Goal: Transaction & Acquisition: Purchase product/service

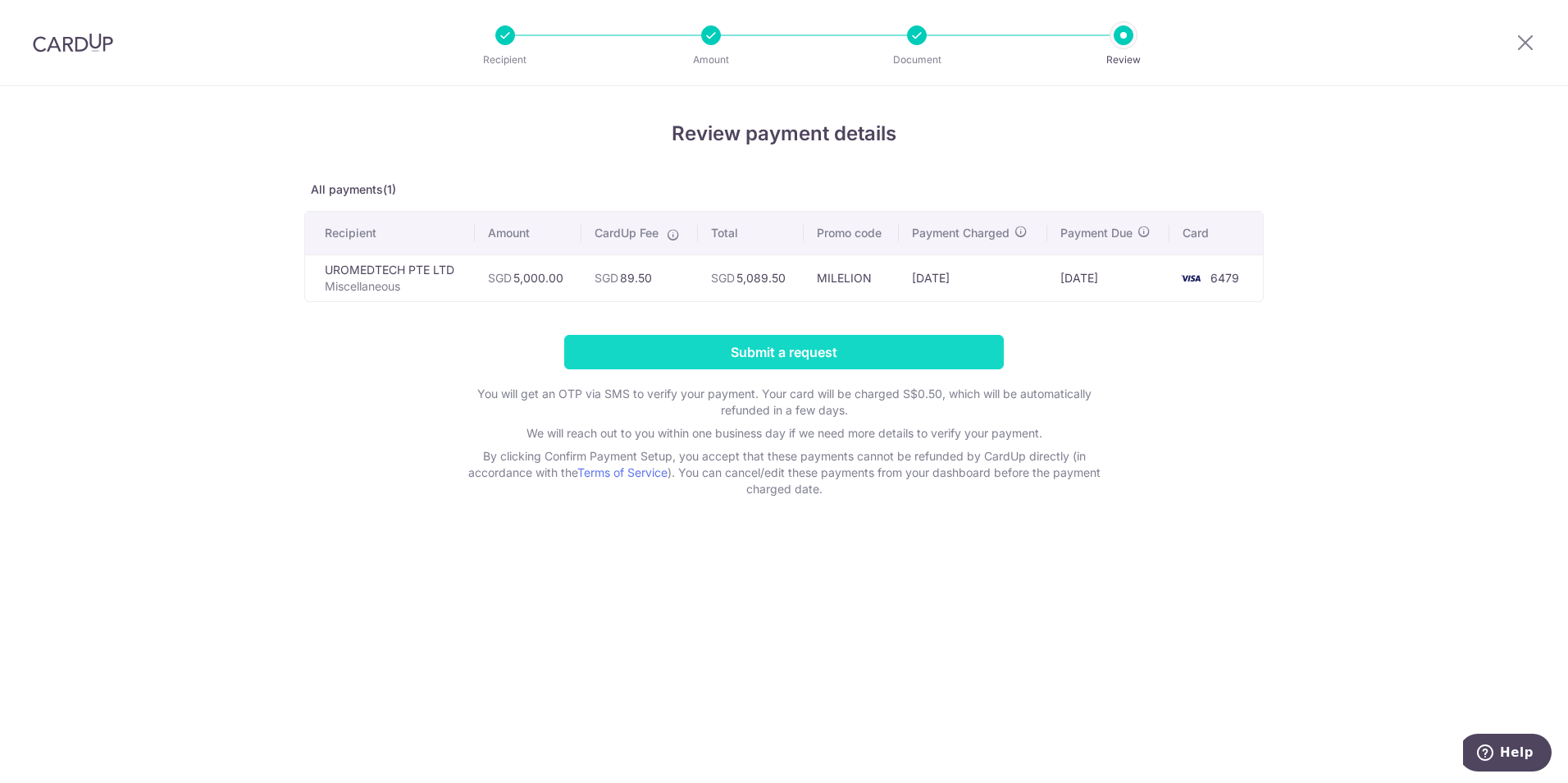
click at [769, 355] on input "Submit a request" at bounding box center [784, 352] width 439 height 35
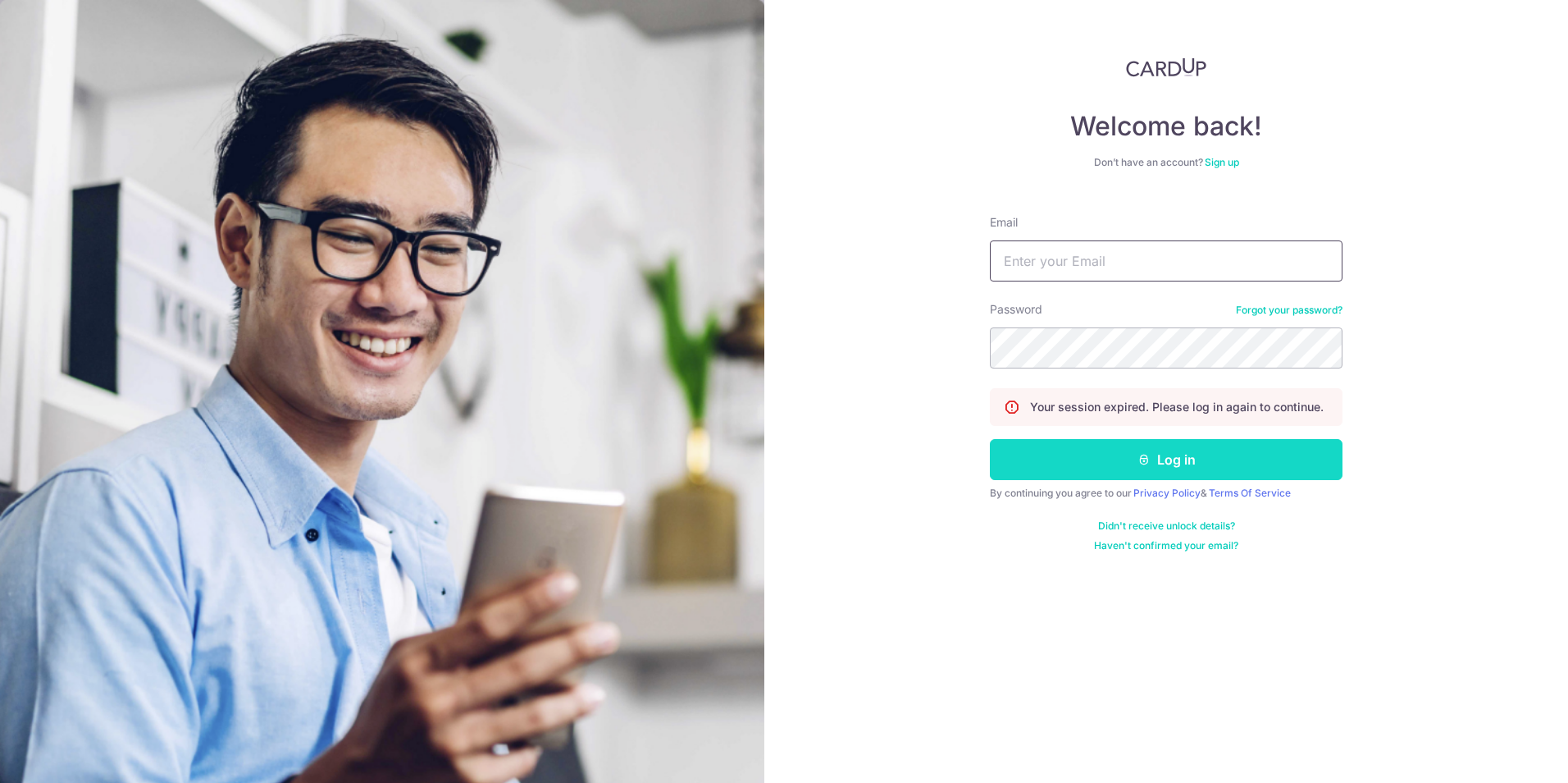
type input "[EMAIL_ADDRESS][DOMAIN_NAME]"
click at [1158, 458] on button "Log in" at bounding box center [1166, 460] width 353 height 41
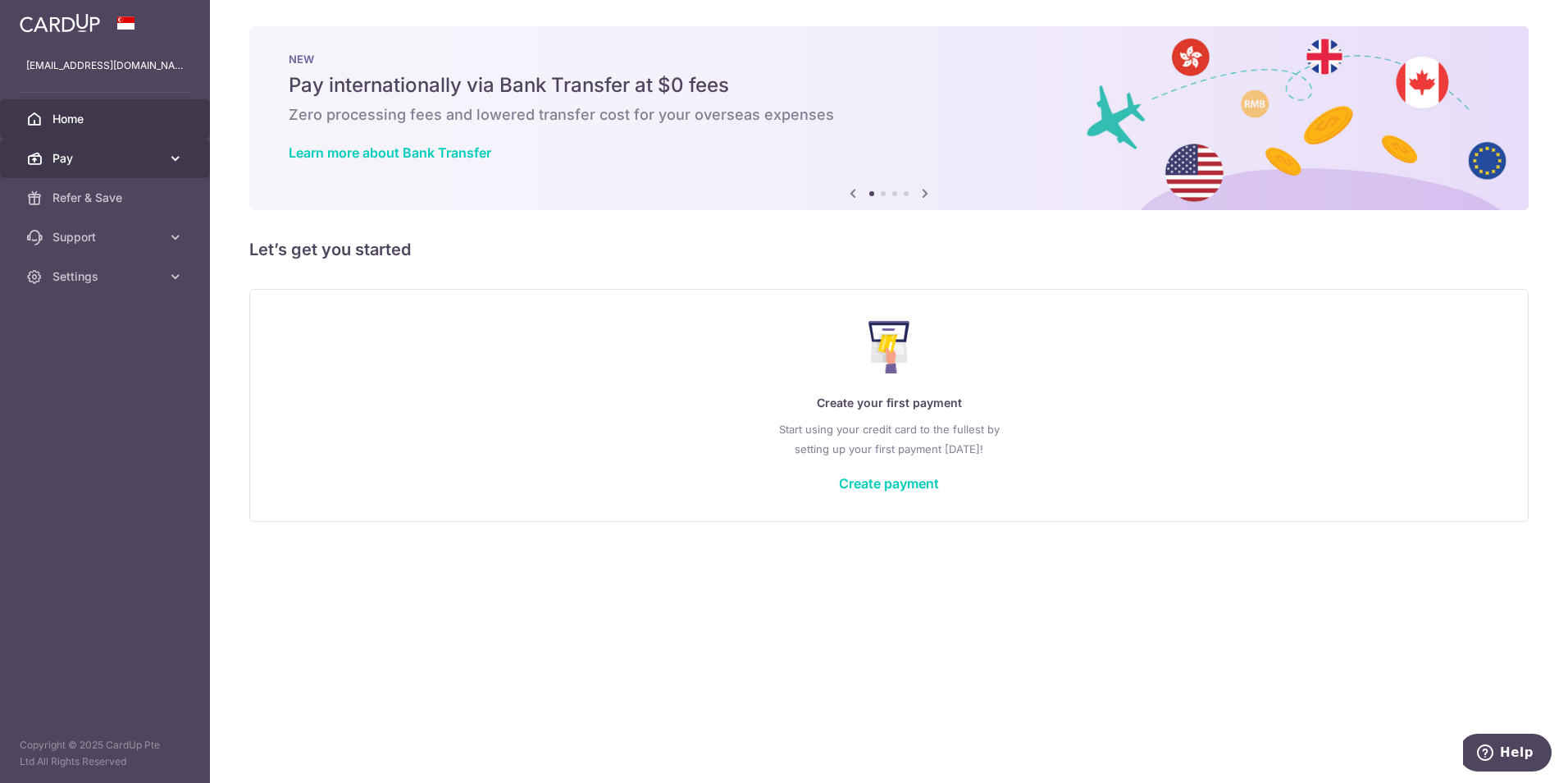
click at [106, 154] on span "Pay" at bounding box center [106, 158] width 108 height 16
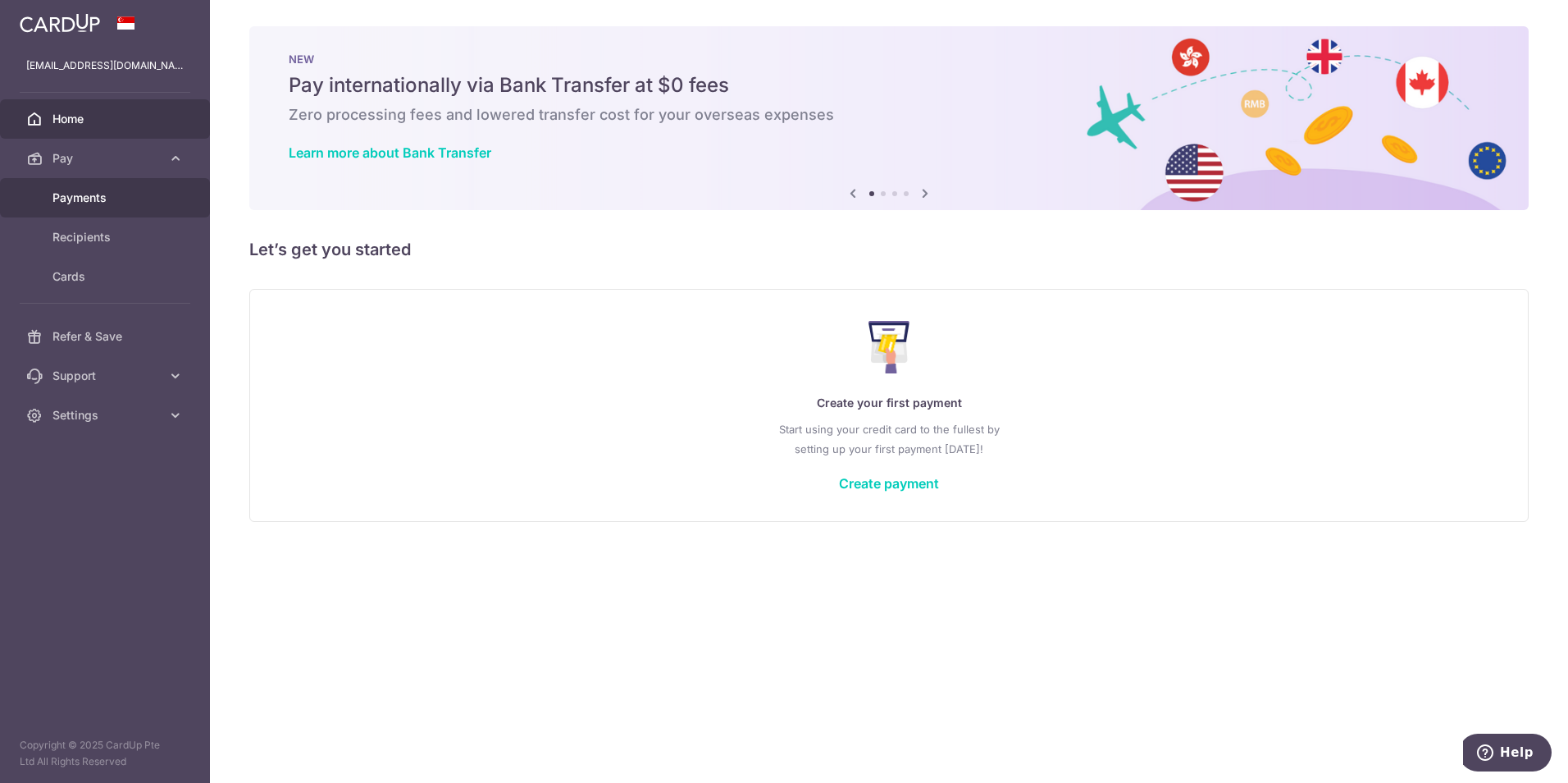
click at [96, 201] on span "Payments" at bounding box center [106, 197] width 108 height 16
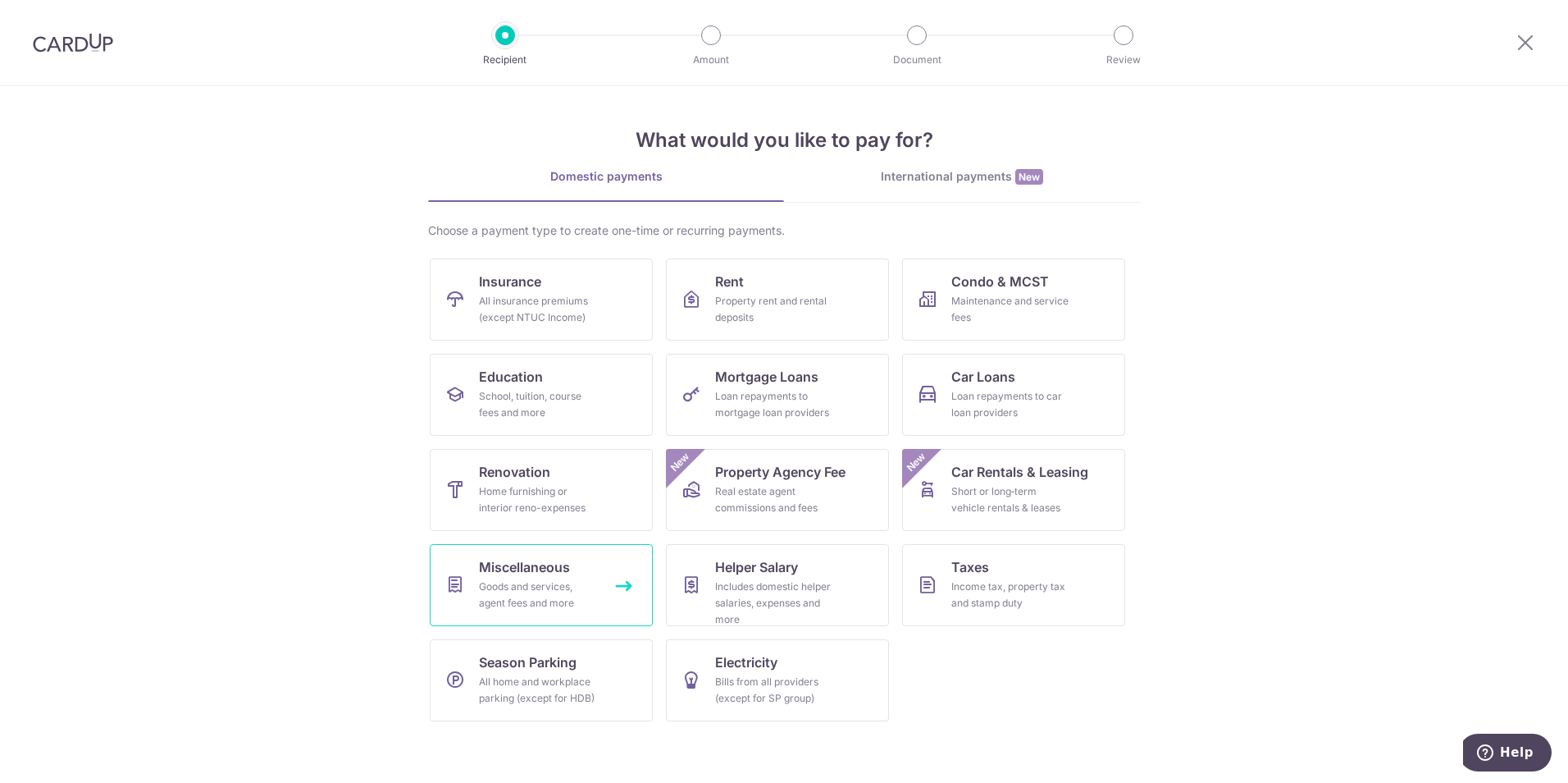
click at [559, 583] on div "Goods and services, agent fees and more" at bounding box center [538, 595] width 119 height 33
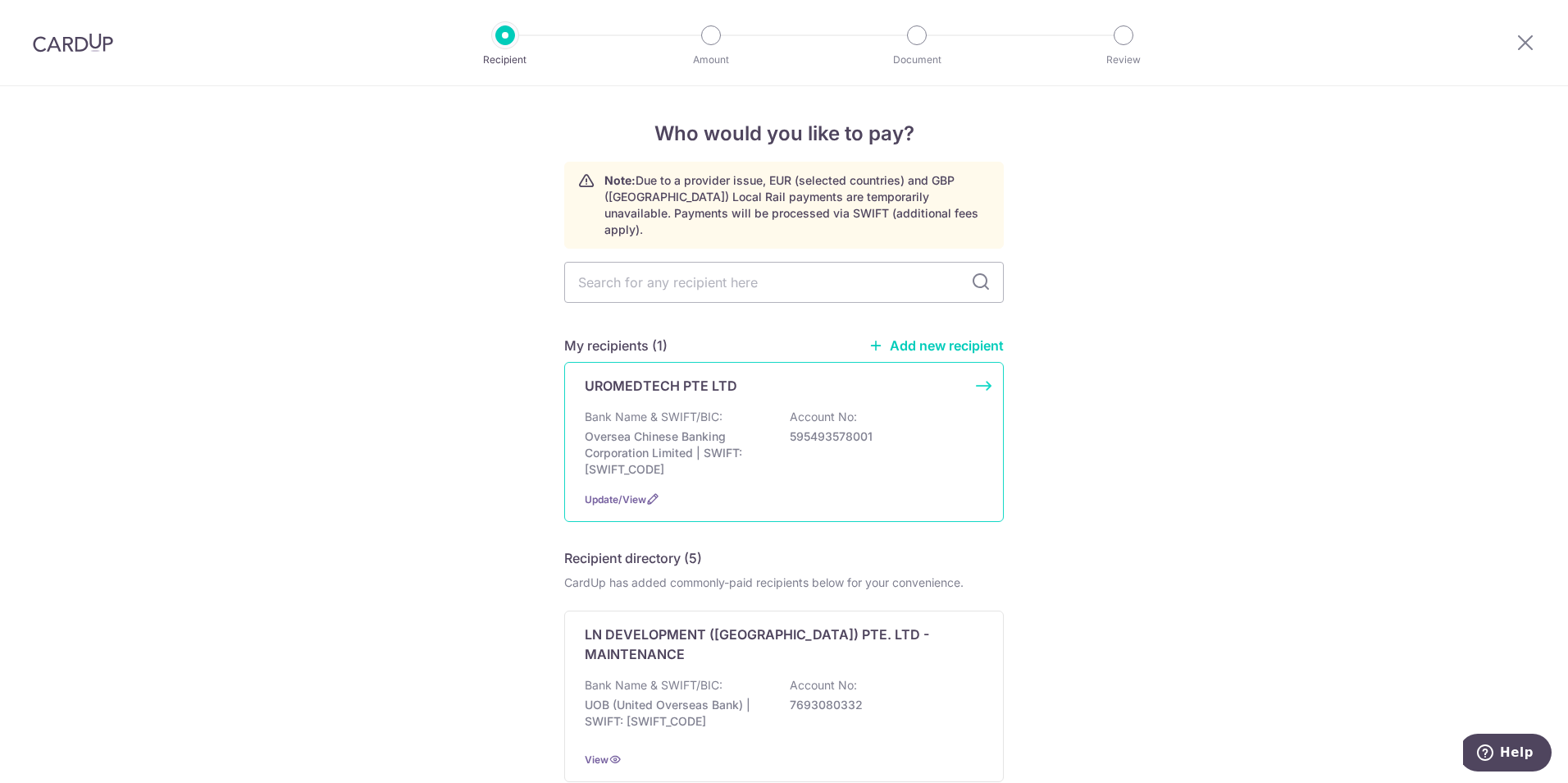
click at [791, 428] on p "595493578001" at bounding box center [881, 436] width 183 height 16
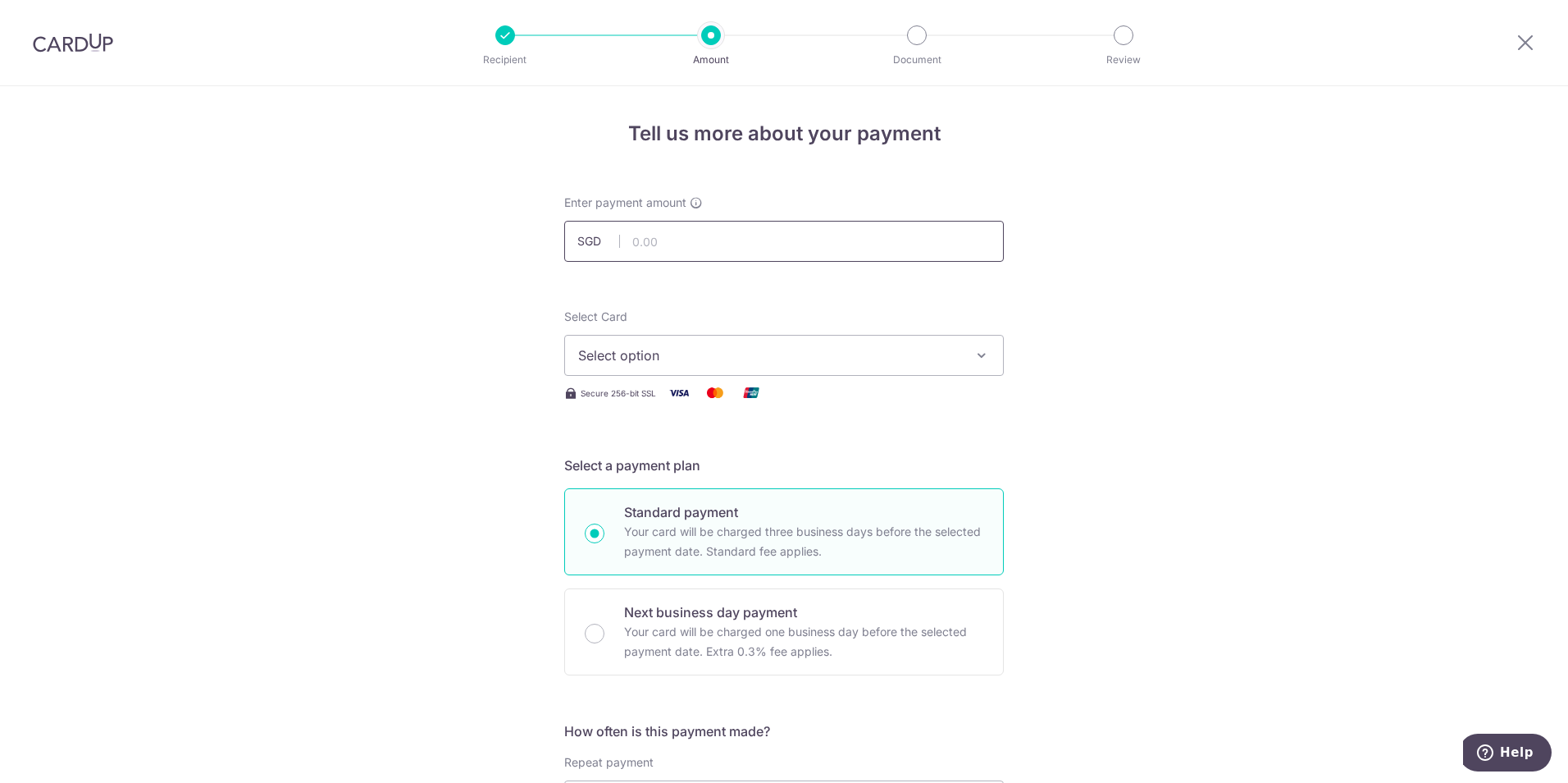
click at [803, 239] on input "text" at bounding box center [784, 242] width 439 height 41
type input "5,000.00"
click at [887, 358] on span "Select option" at bounding box center [769, 355] width 382 height 20
click at [731, 478] on span "**** 6479" at bounding box center [784, 472] width 412 height 20
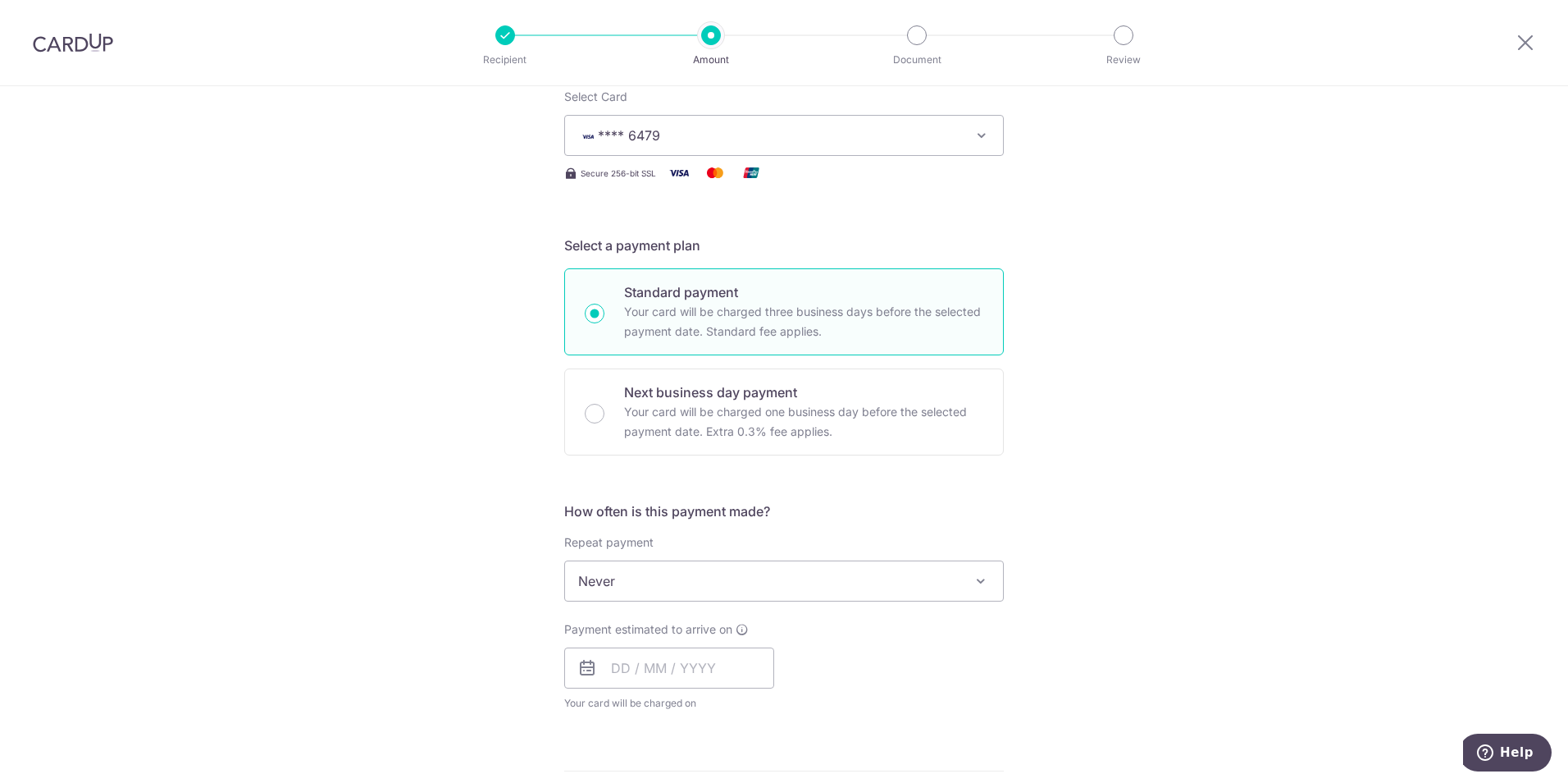
scroll to position [247, 0]
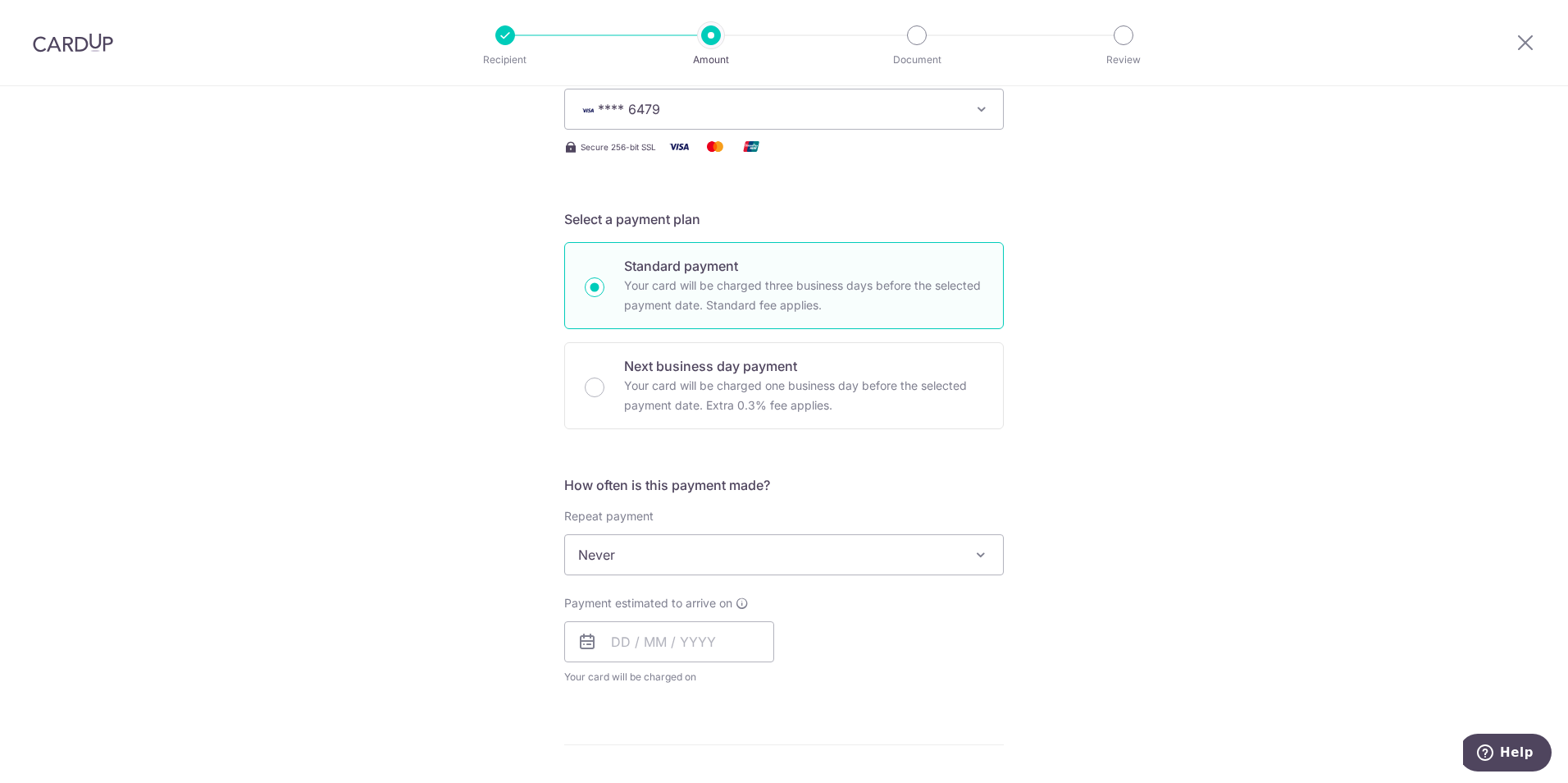
click at [657, 563] on span "Never" at bounding box center [784, 555] width 438 height 40
click at [626, 658] on input "text" at bounding box center [669, 642] width 210 height 41
click at [752, 761] on link "3" at bounding box center [762, 759] width 26 height 26
type input "[DATE]"
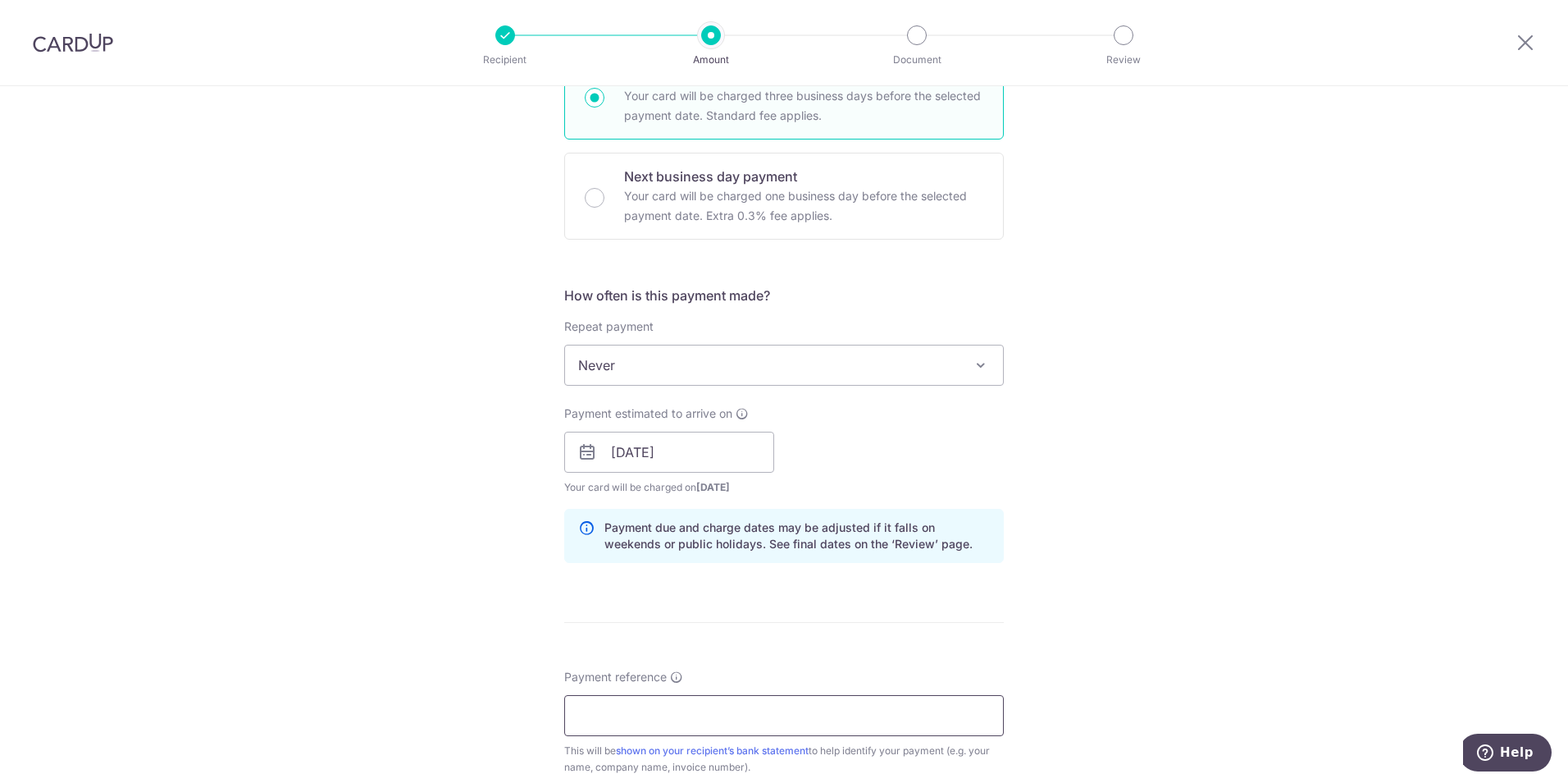
scroll to position [492, 0]
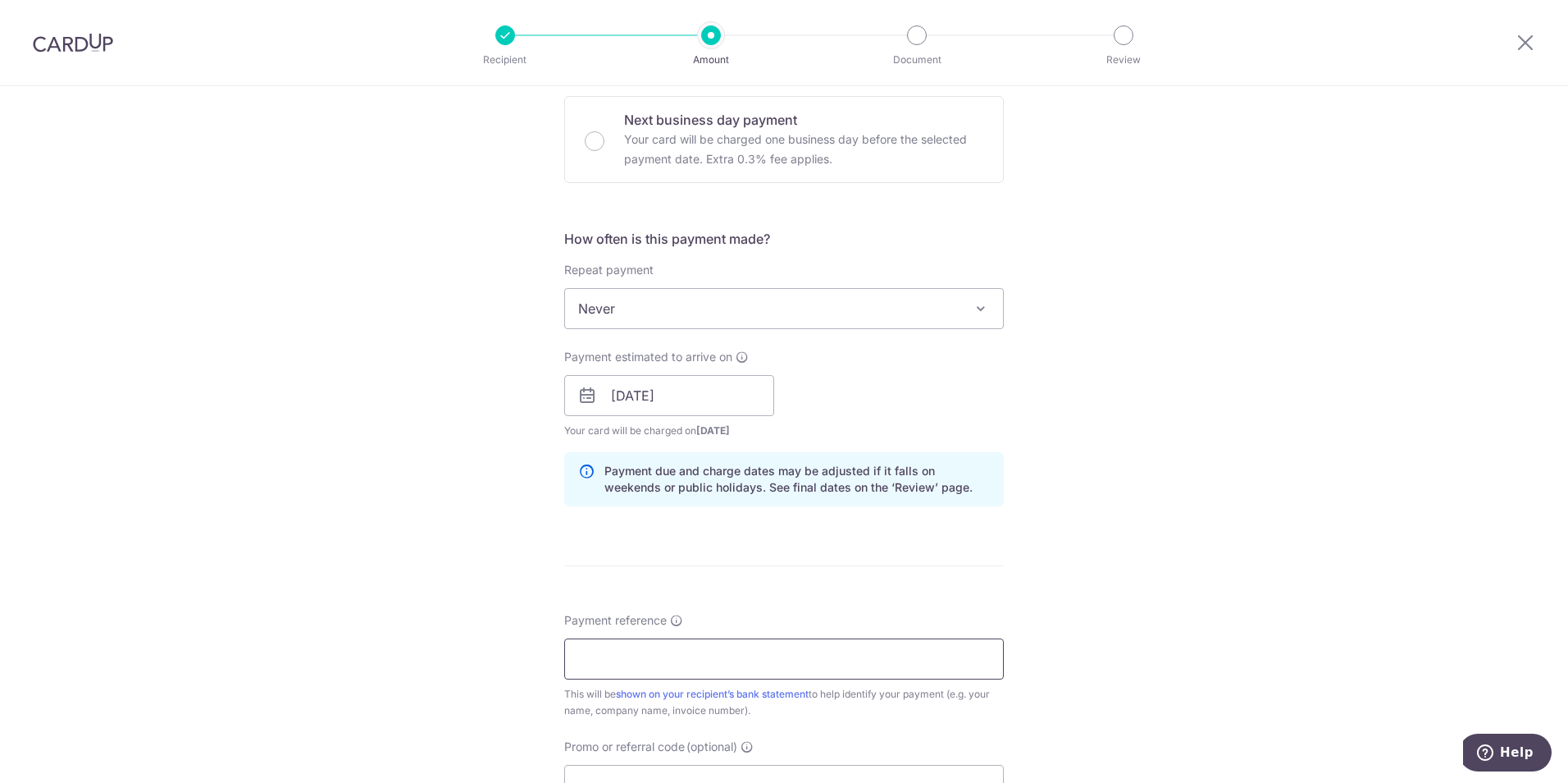
click at [641, 663] on input "Payment reference" at bounding box center [784, 659] width 439 height 41
type input "UROSERVE-S00091"
type input "MILELION"
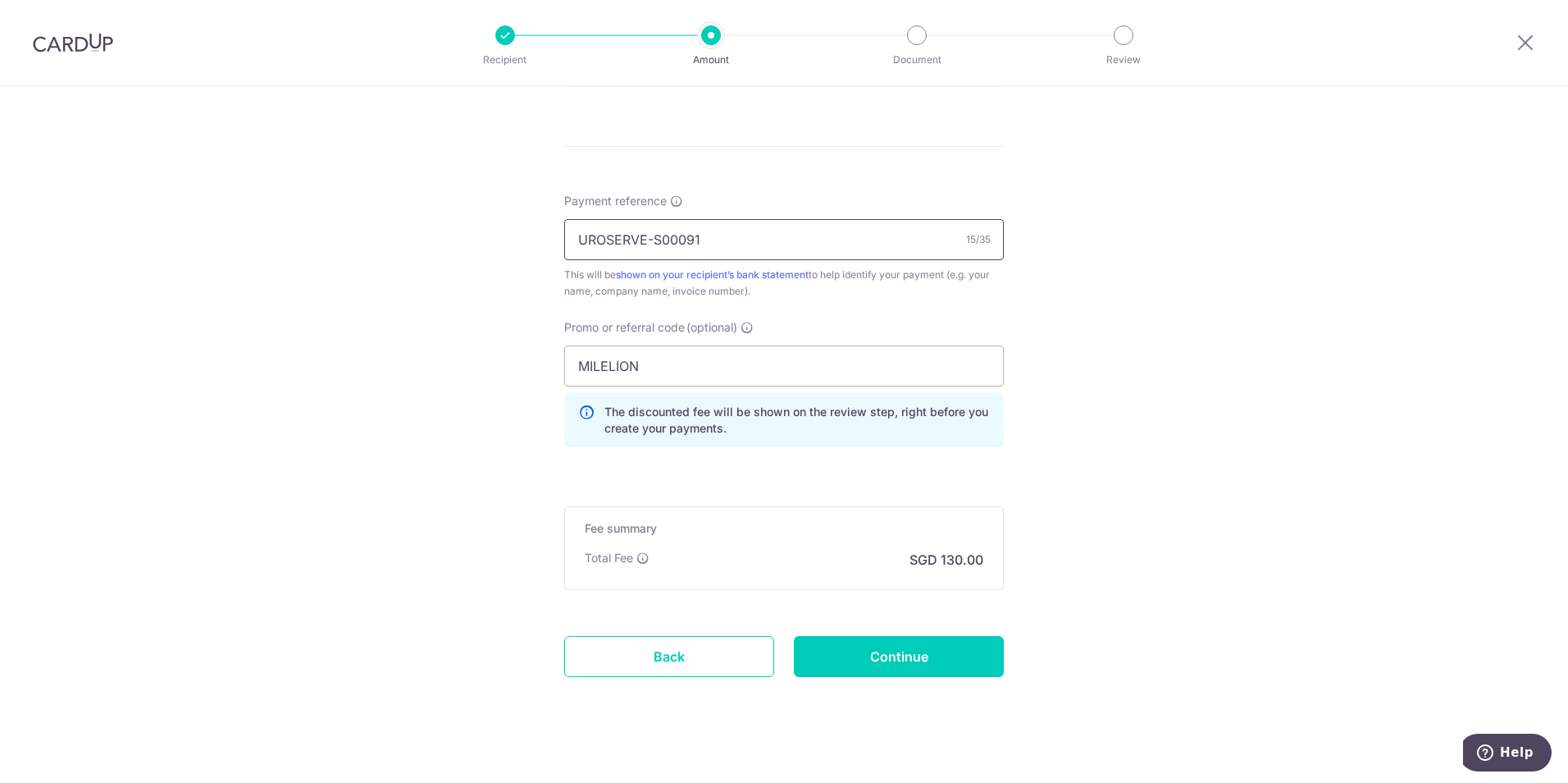
scroll to position [929, 0]
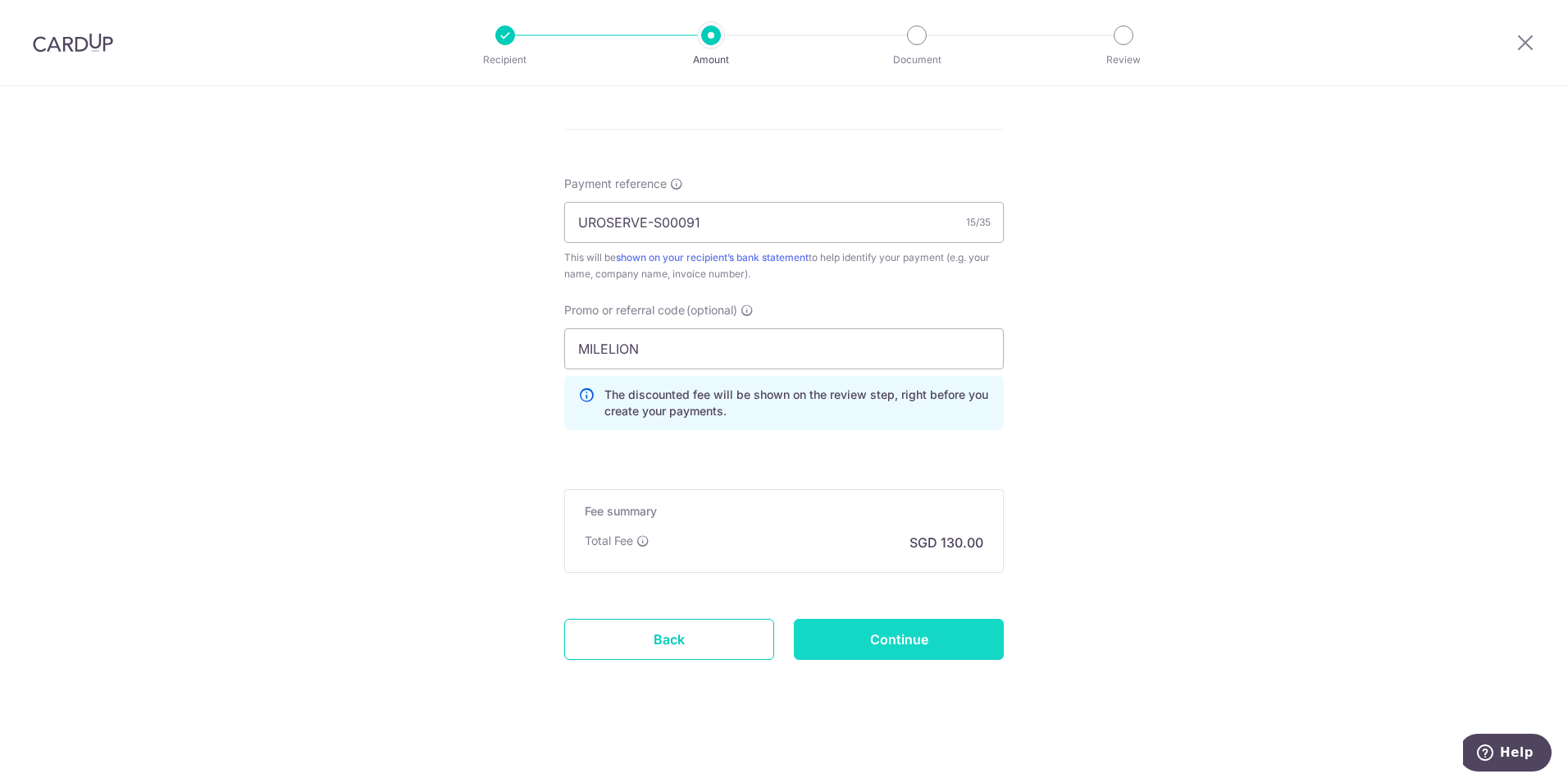
click at [895, 649] on input "Continue" at bounding box center [898, 640] width 210 height 41
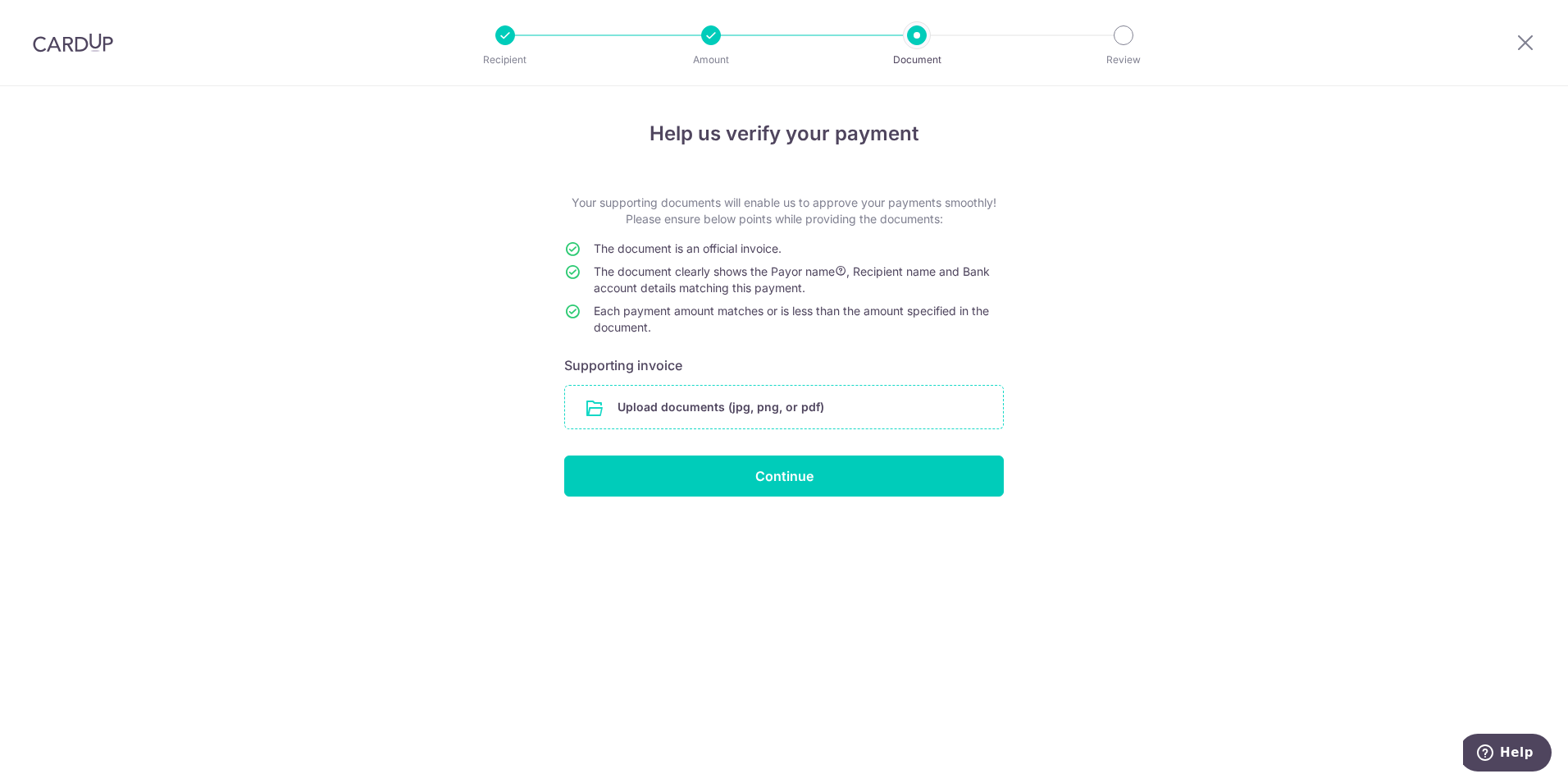
click at [765, 414] on input "file" at bounding box center [784, 407] width 438 height 42
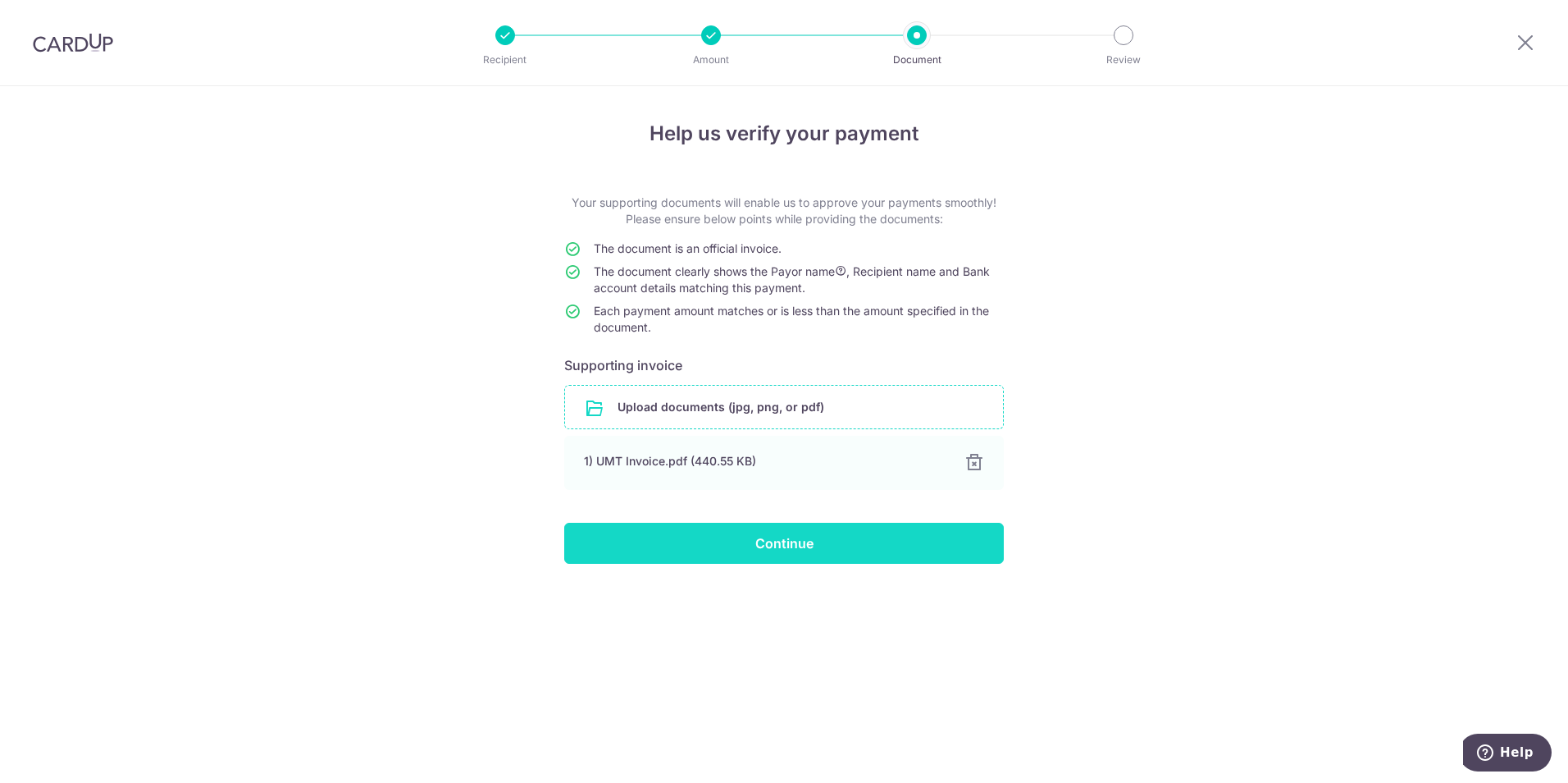
click at [735, 549] on input "Continue" at bounding box center [784, 544] width 439 height 41
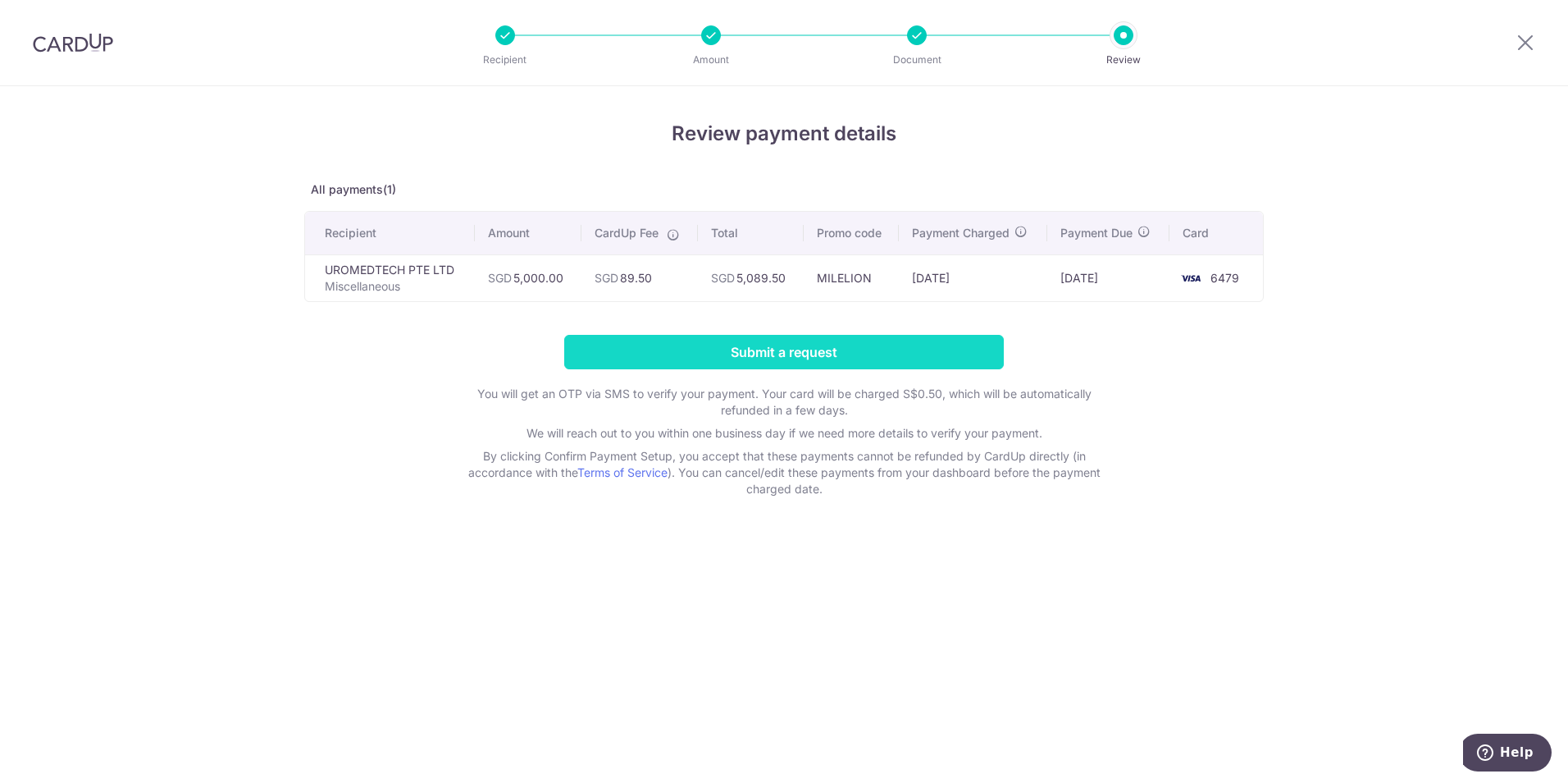
click at [758, 348] on input "Submit a request" at bounding box center [784, 352] width 439 height 35
